Goal: Transaction & Acquisition: Book appointment/travel/reservation

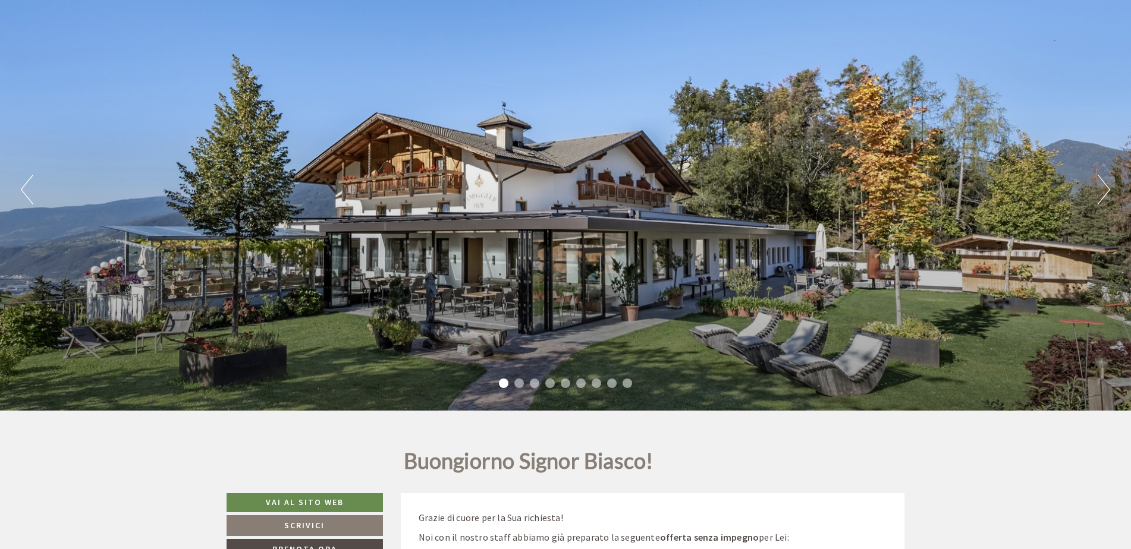
scroll to position [357, 0]
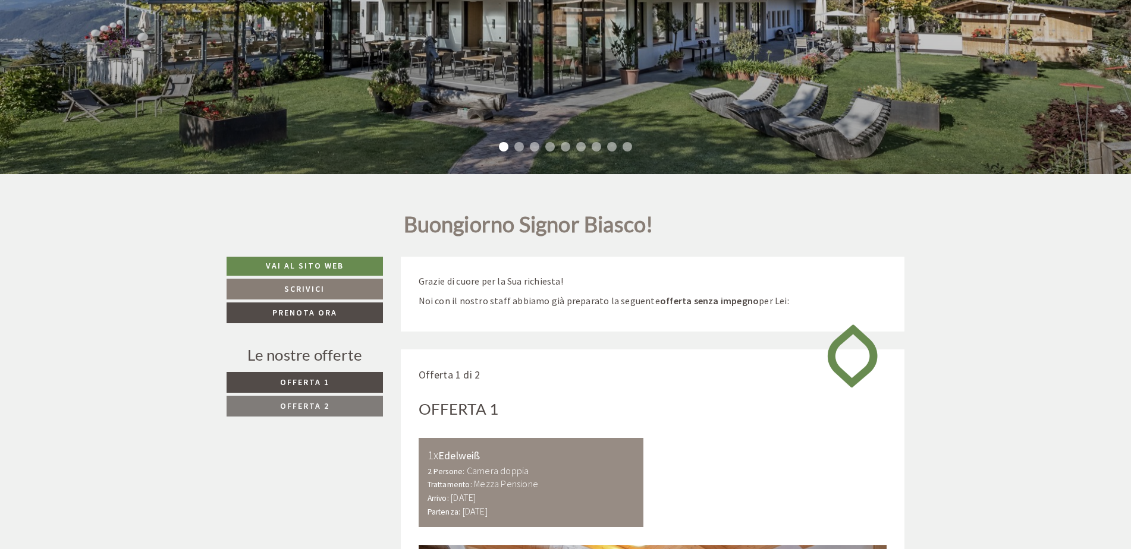
click at [321, 407] on span "Offerta 2" at bounding box center [304, 406] width 49 height 11
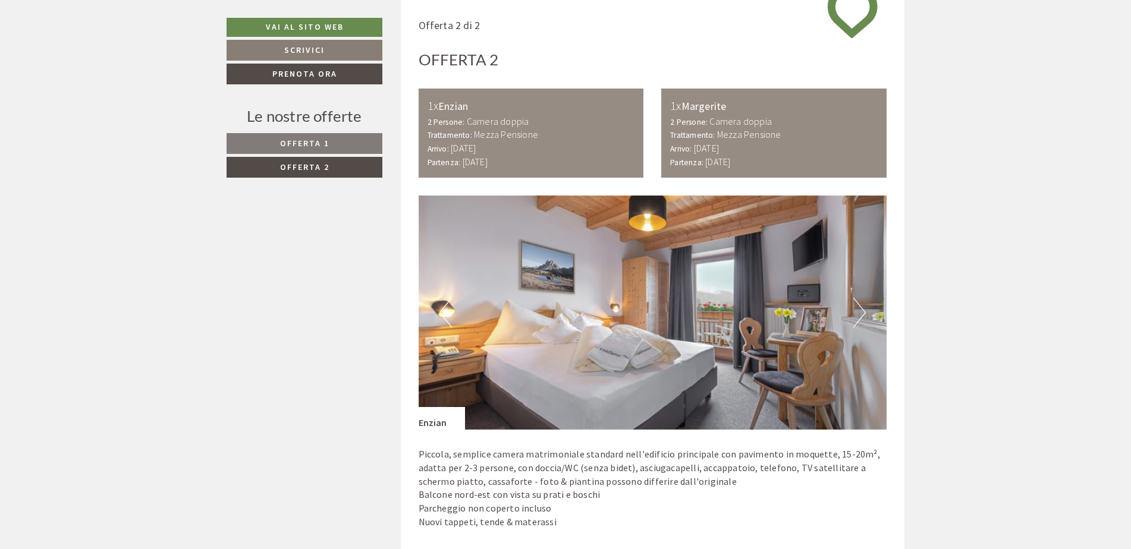
click at [315, 143] on span "Offerta 1" at bounding box center [304, 143] width 49 height 11
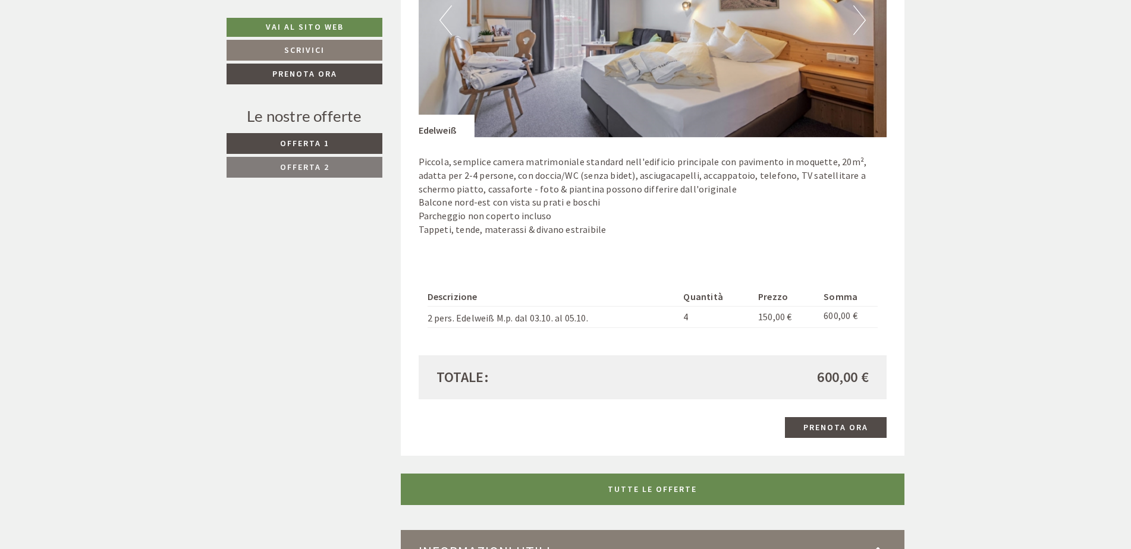
scroll to position [1063, 0]
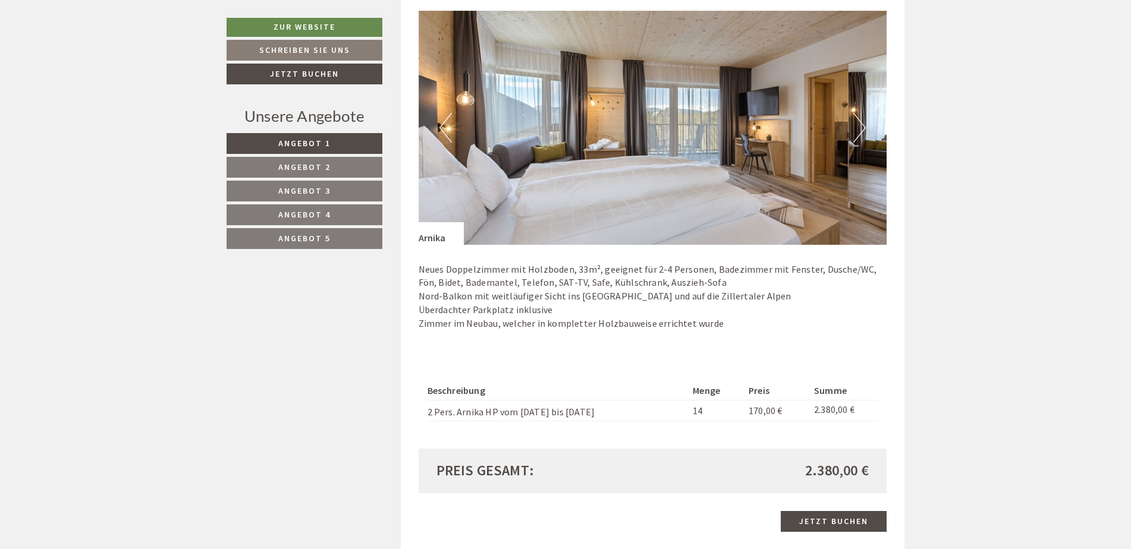
scroll to position [892, 0]
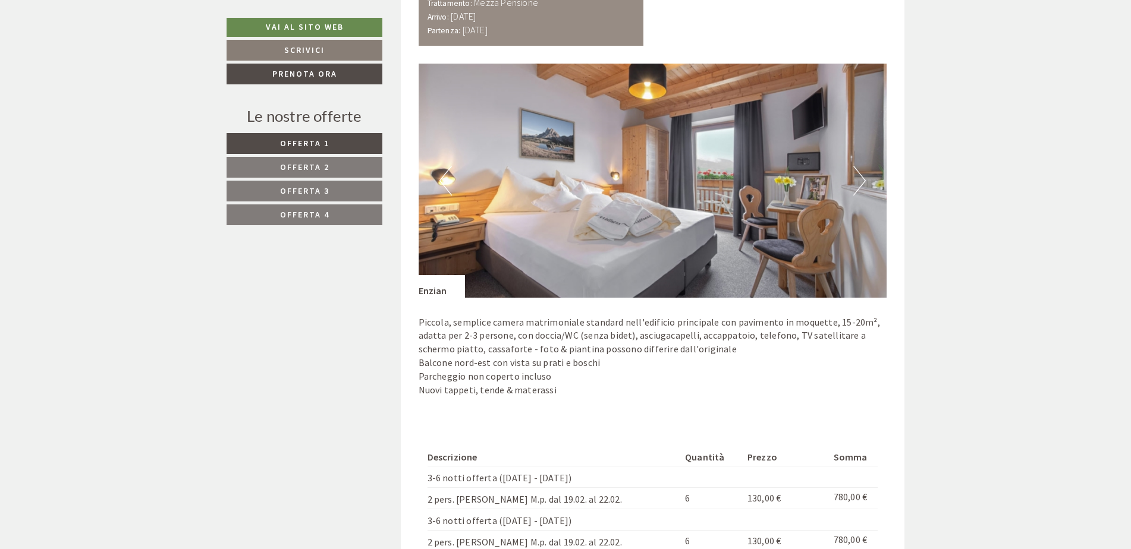
scroll to position [1070, 0]
